Goal: Task Accomplishment & Management: Manage account settings

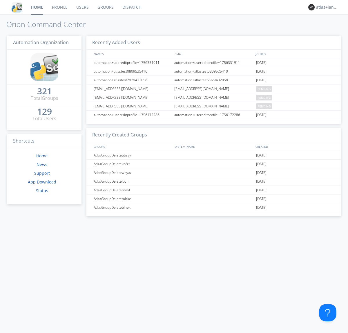
click at [59, 7] on link "Profile" at bounding box center [60, 7] width 24 height 15
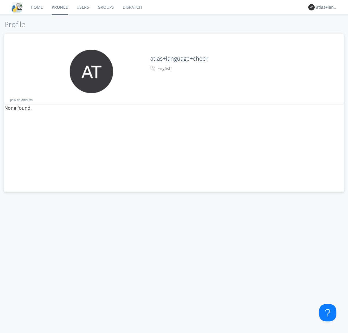
click at [181, 68] on div "English" at bounding box center [182, 69] width 48 height 6
click at [82, 7] on link "Users" at bounding box center [82, 7] width 21 height 15
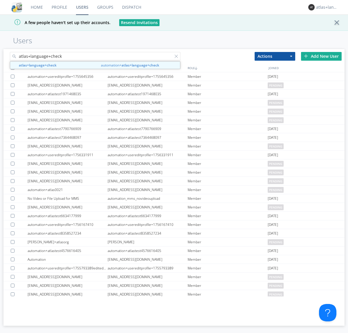
type input "atlas+language+check"
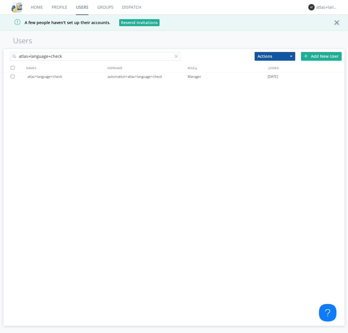
click at [147, 76] on div "automation+atlas+language+check" at bounding box center [148, 76] width 80 height 9
click at [59, 7] on link "Profile" at bounding box center [59, 7] width 24 height 15
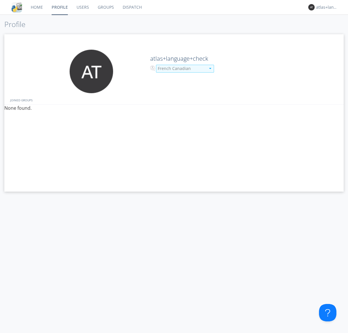
click at [181, 68] on div "French Canadian" at bounding box center [182, 69] width 48 height 6
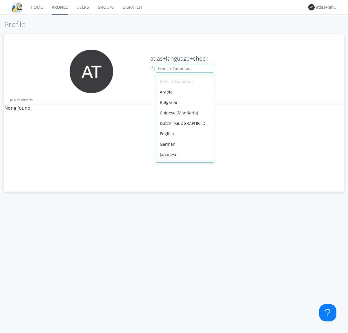
click at [184, 129] on div "English" at bounding box center [184, 134] width 57 height 10
click at [82, 7] on link "Users" at bounding box center [82, 7] width 21 height 15
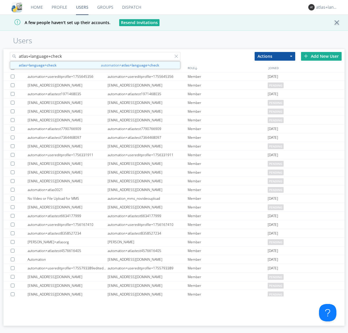
type input "atlas+language+check"
